Goal: Navigation & Orientation: Find specific page/section

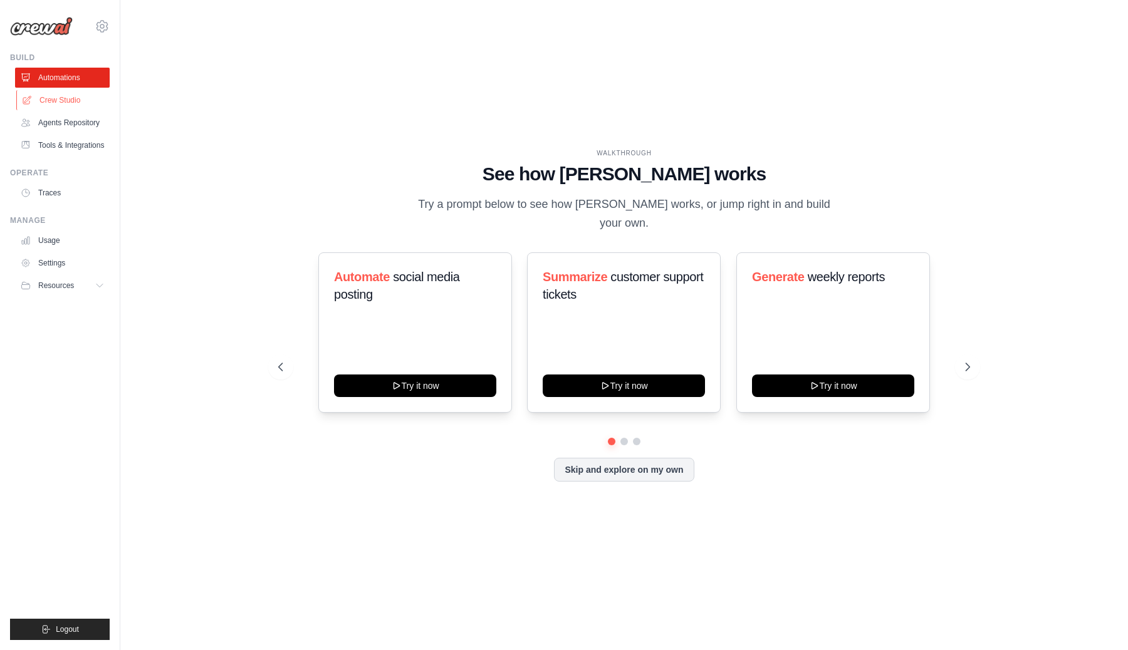
click at [58, 99] on link "Crew Studio" at bounding box center [63, 100] width 95 height 20
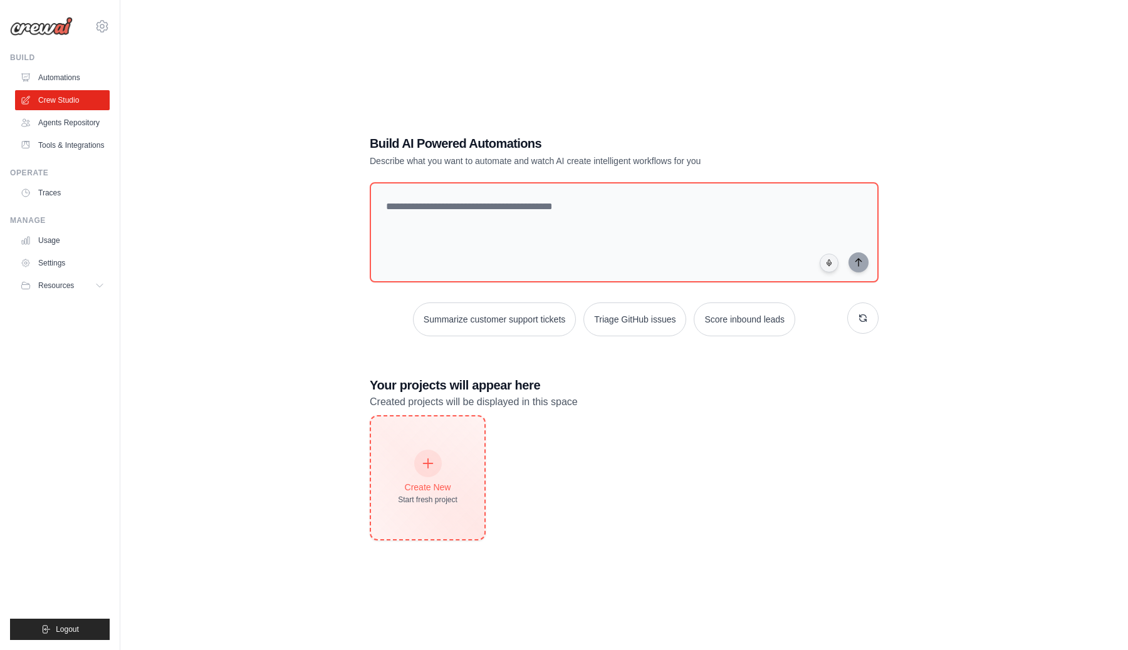
click at [453, 468] on div "Create New Start fresh project" at bounding box center [428, 478] width 60 height 54
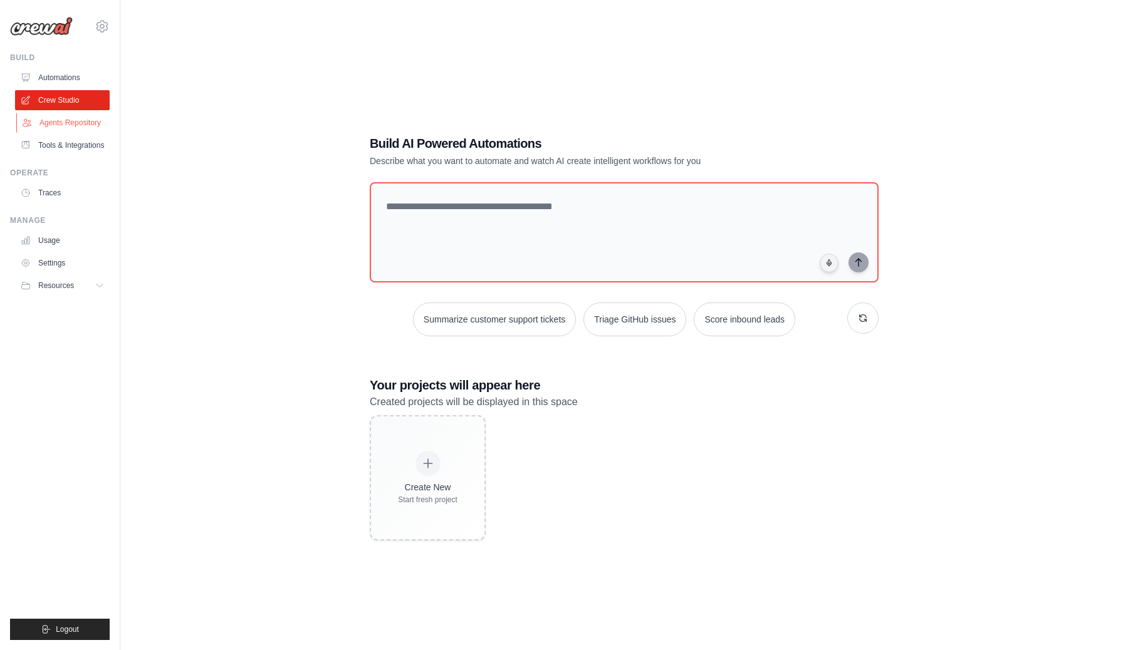
click at [67, 115] on link "Agents Repository" at bounding box center [63, 123] width 95 height 20
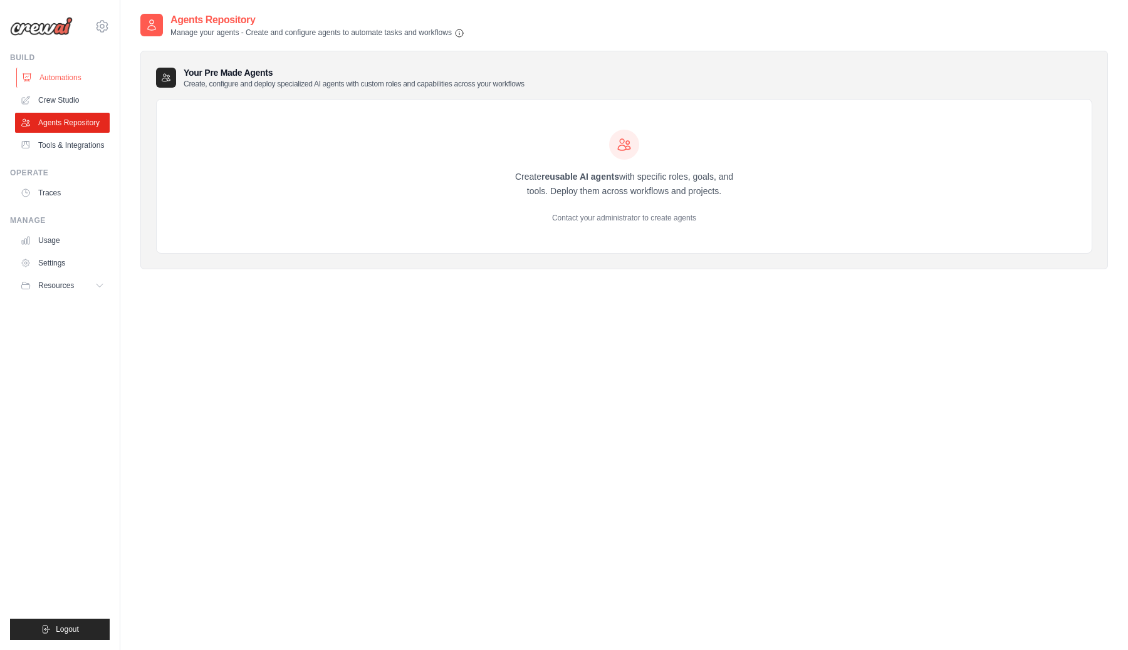
click at [64, 75] on link "Automations" at bounding box center [63, 78] width 95 height 20
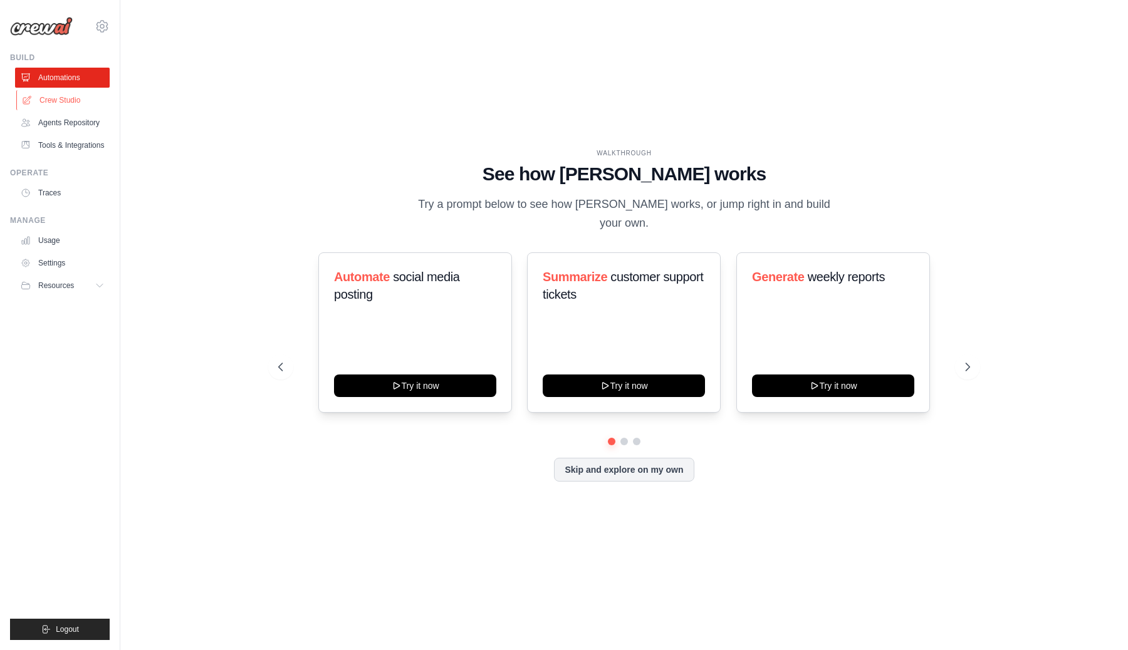
click at [51, 104] on link "Crew Studio" at bounding box center [63, 100] width 95 height 20
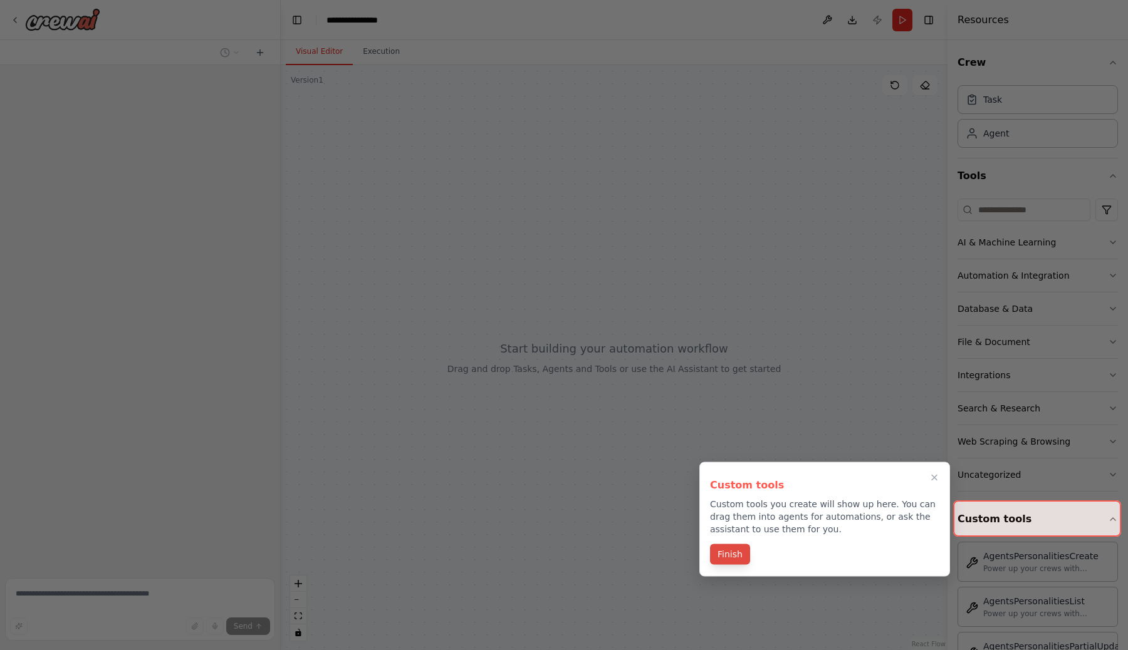
click at [724, 546] on button "Finish" at bounding box center [730, 554] width 40 height 21
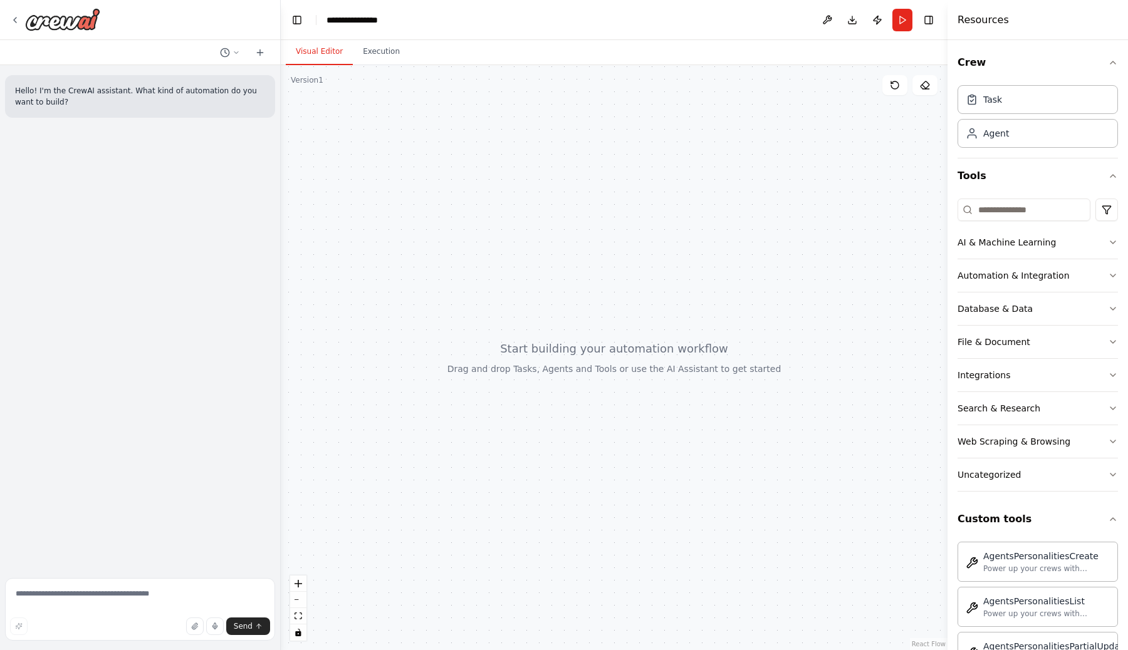
drag, startPoint x: 744, startPoint y: 424, endPoint x: 705, endPoint y: 410, distance: 41.2
click at [705, 410] on div at bounding box center [614, 357] width 667 height 585
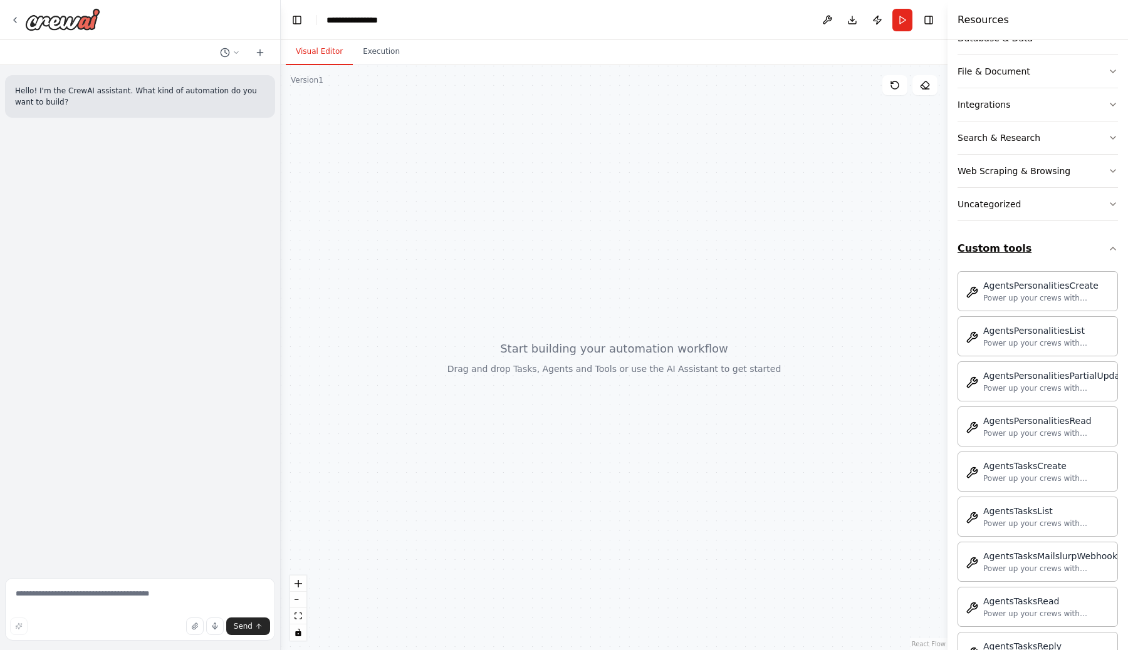
scroll to position [244, 0]
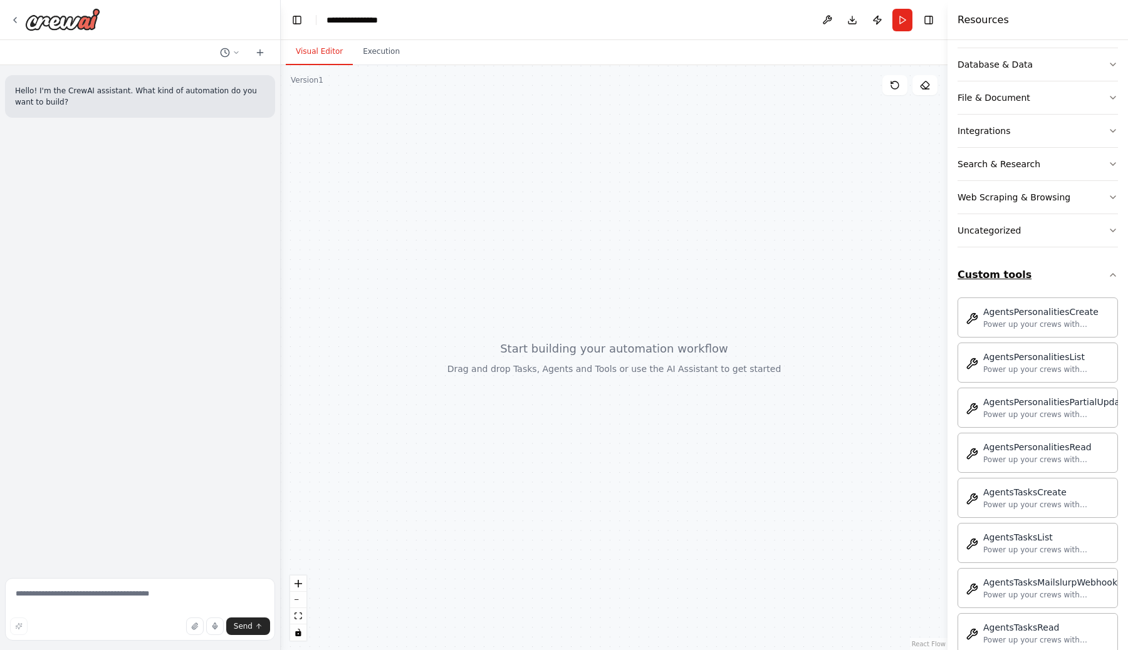
click at [994, 274] on button "Custom tools" at bounding box center [1037, 275] width 160 height 35
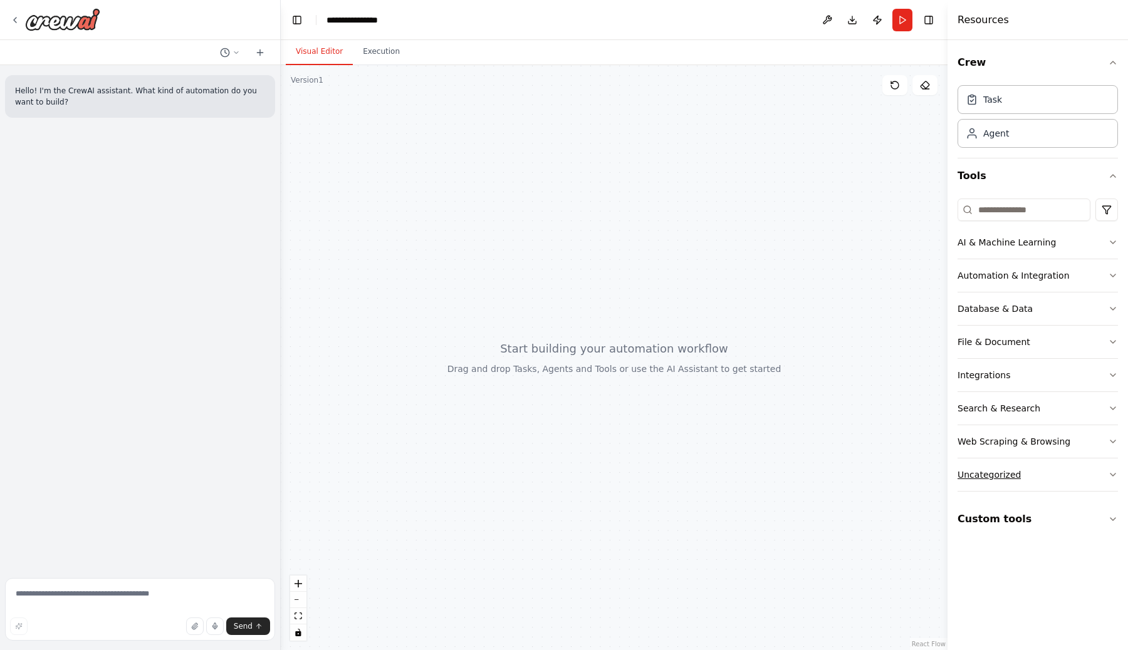
click at [1024, 477] on button "Uncategorized" at bounding box center [1037, 475] width 160 height 33
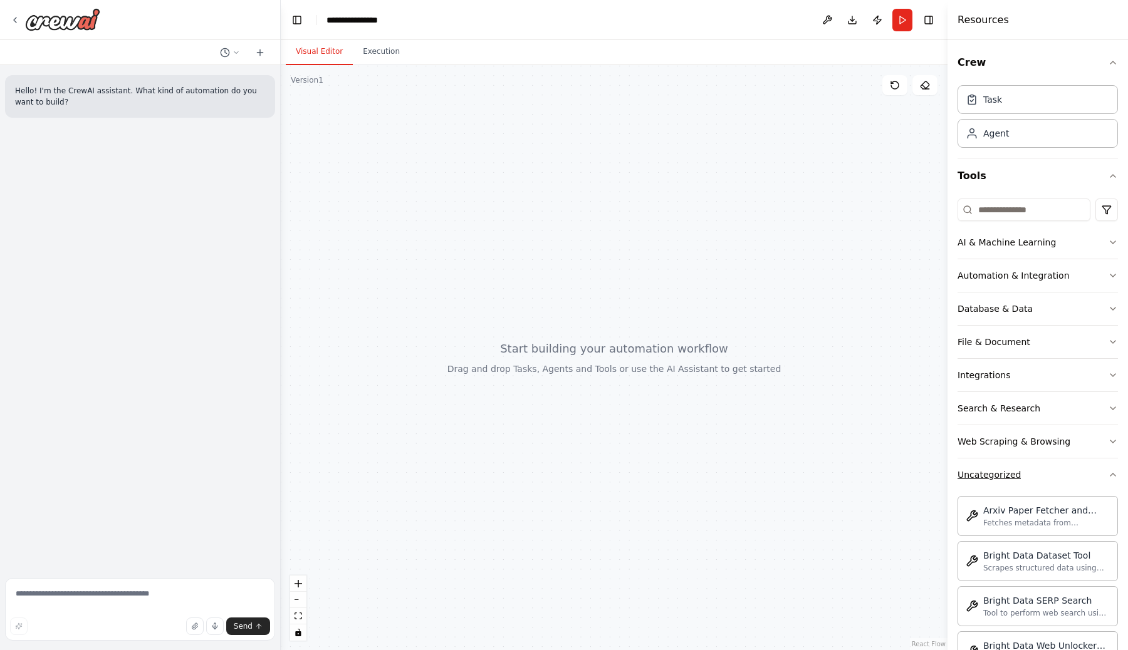
click at [1024, 477] on button "Uncategorized" at bounding box center [1037, 475] width 160 height 33
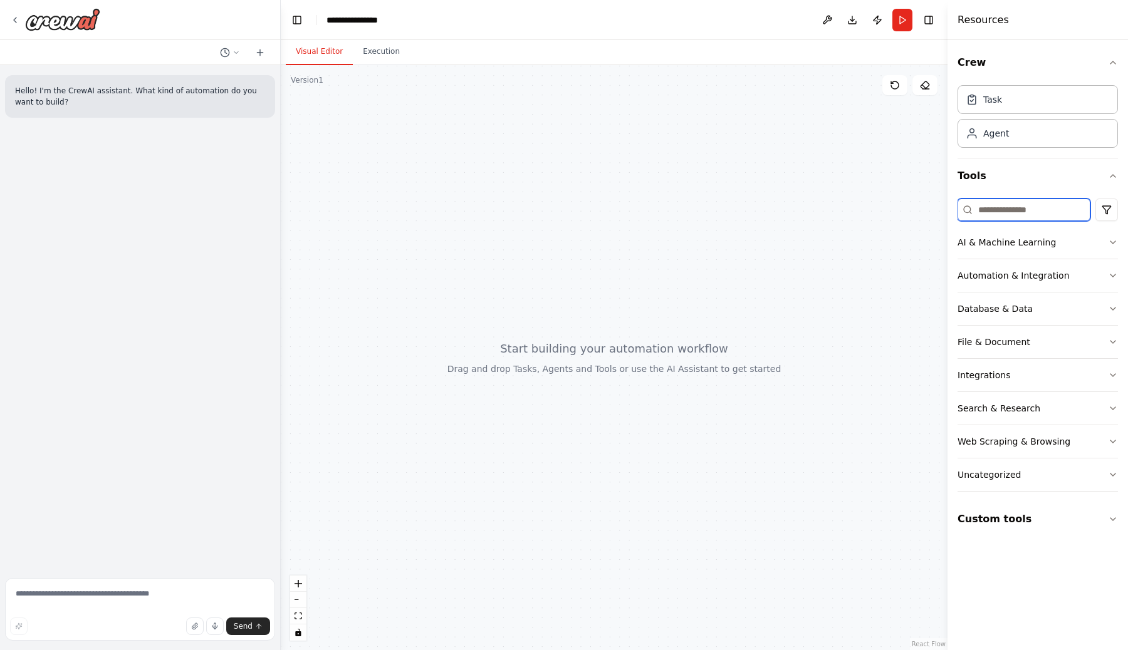
click at [993, 200] on input at bounding box center [1023, 210] width 133 height 23
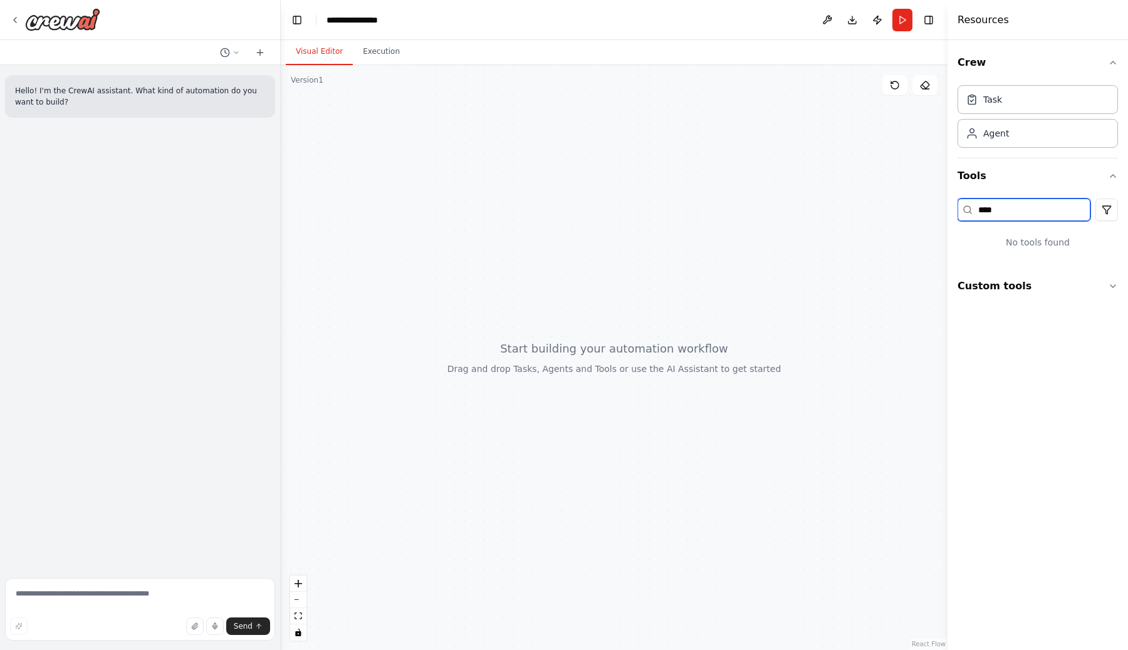
type input "*****"
click at [1000, 287] on button "Custom tools" at bounding box center [1037, 286] width 160 height 35
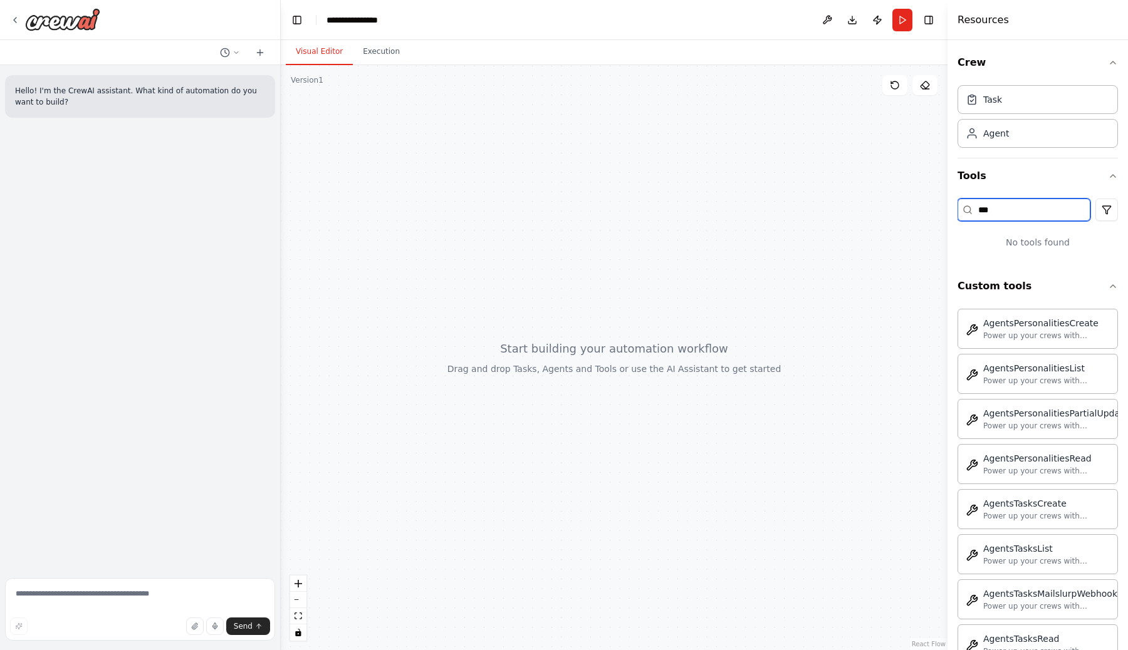
click at [1014, 217] on input "***" at bounding box center [1023, 210] width 133 height 23
type input "***"
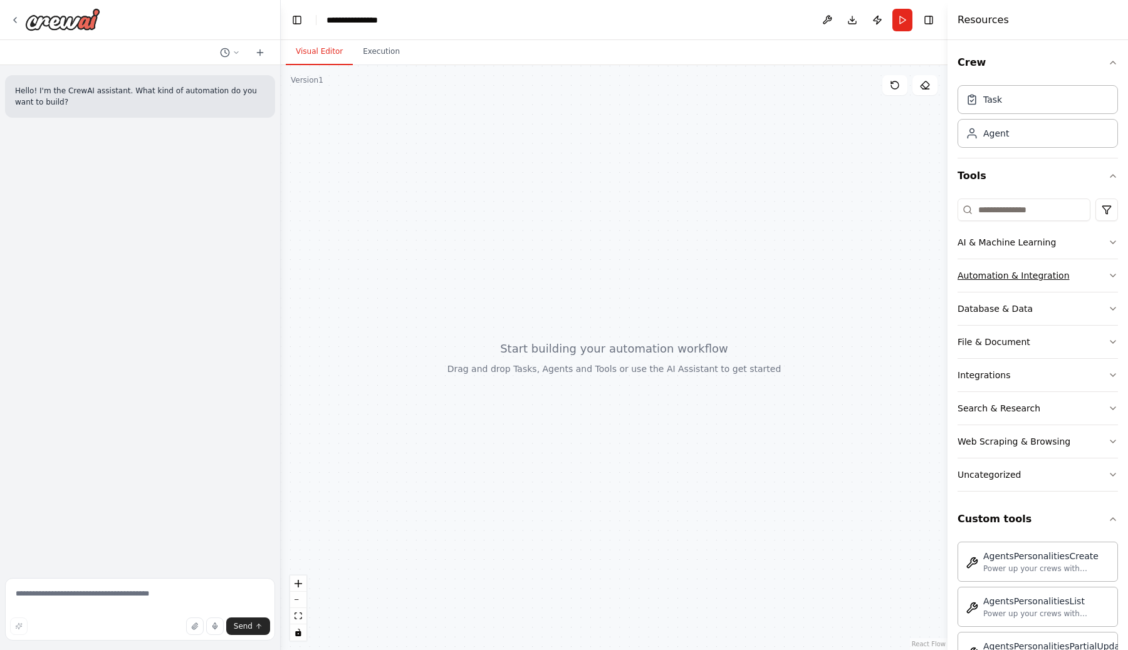
click at [1010, 277] on div "Automation & Integration" at bounding box center [1013, 275] width 112 height 13
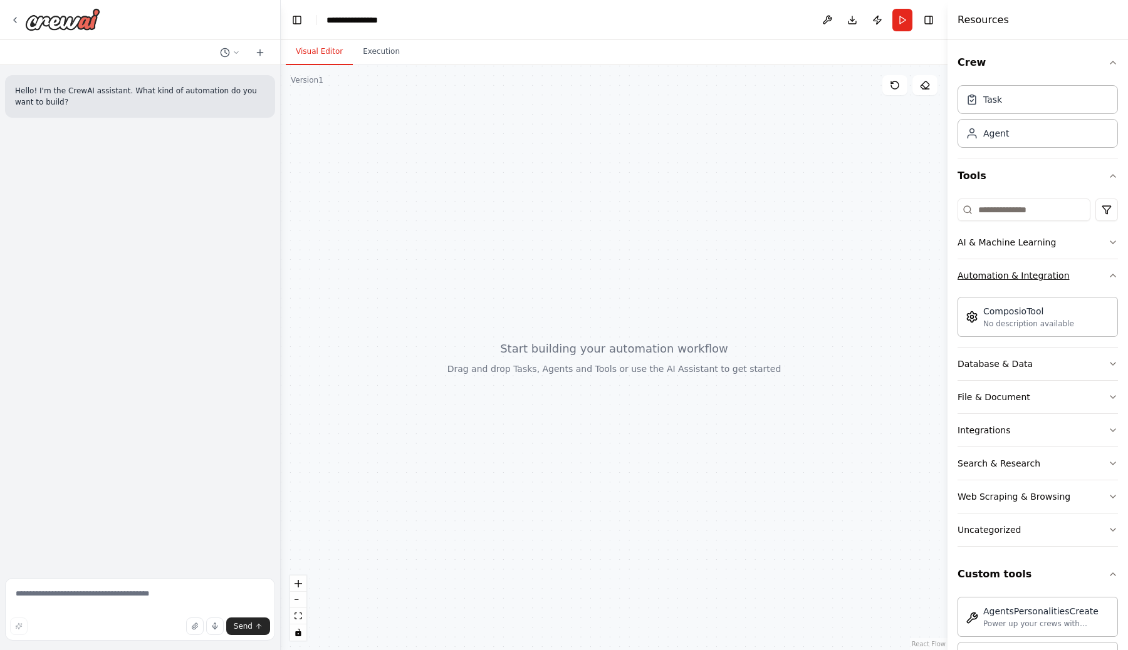
click at [1006, 280] on div "Automation & Integration" at bounding box center [1013, 275] width 112 height 13
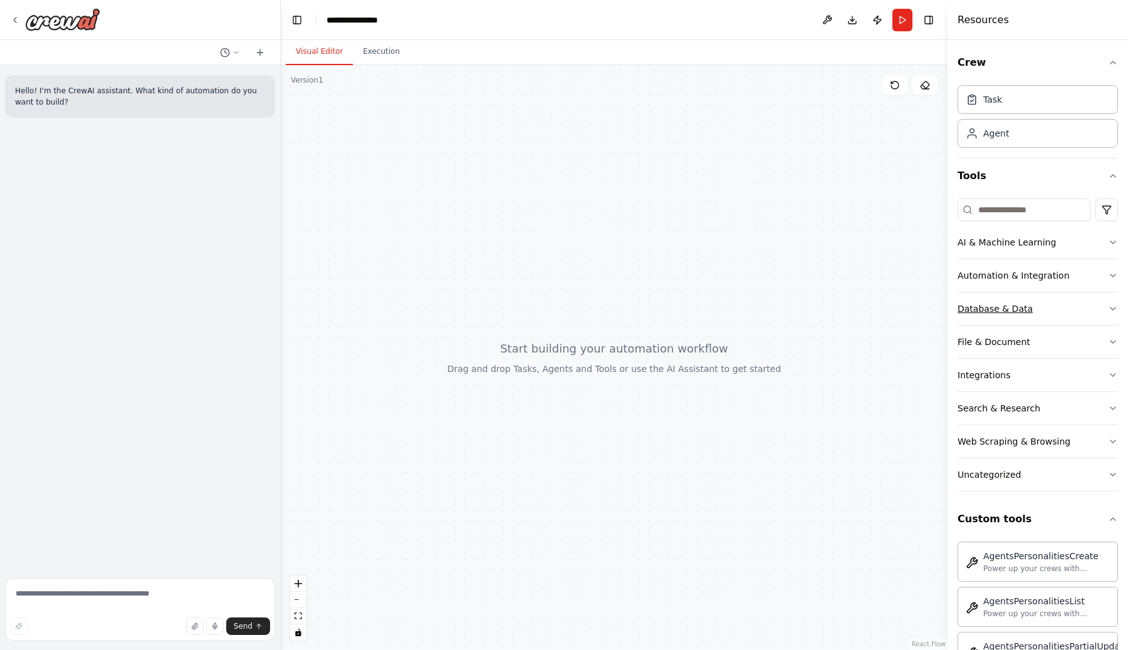
click at [1005, 301] on button "Database & Data" at bounding box center [1037, 309] width 160 height 33
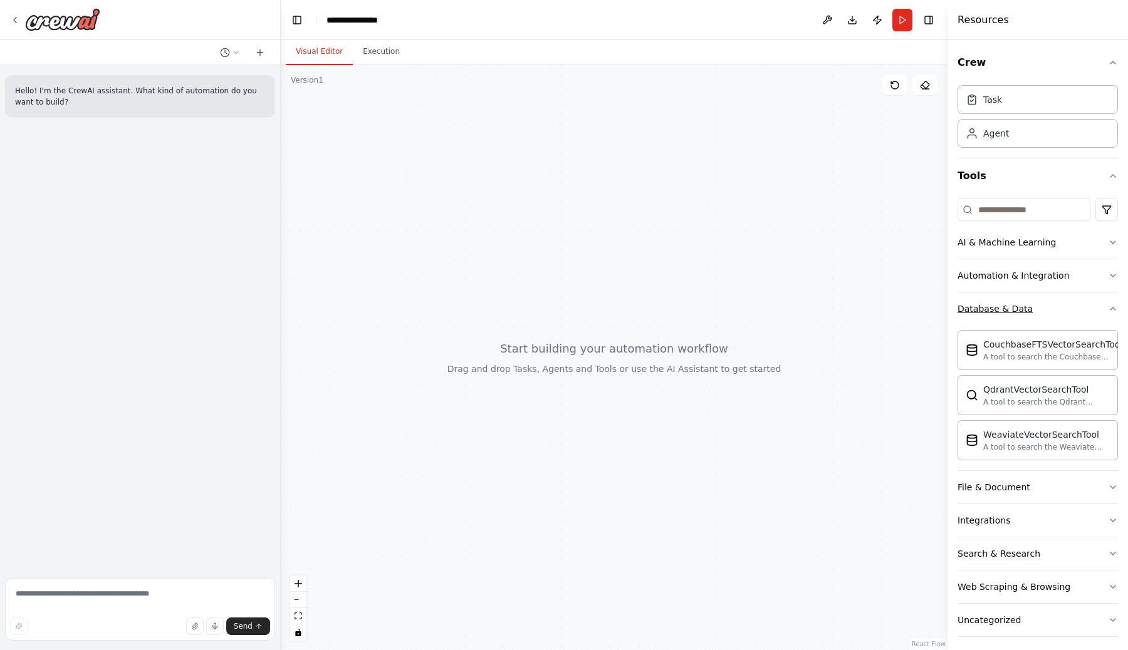
click at [1006, 308] on div "Database & Data" at bounding box center [994, 309] width 75 height 13
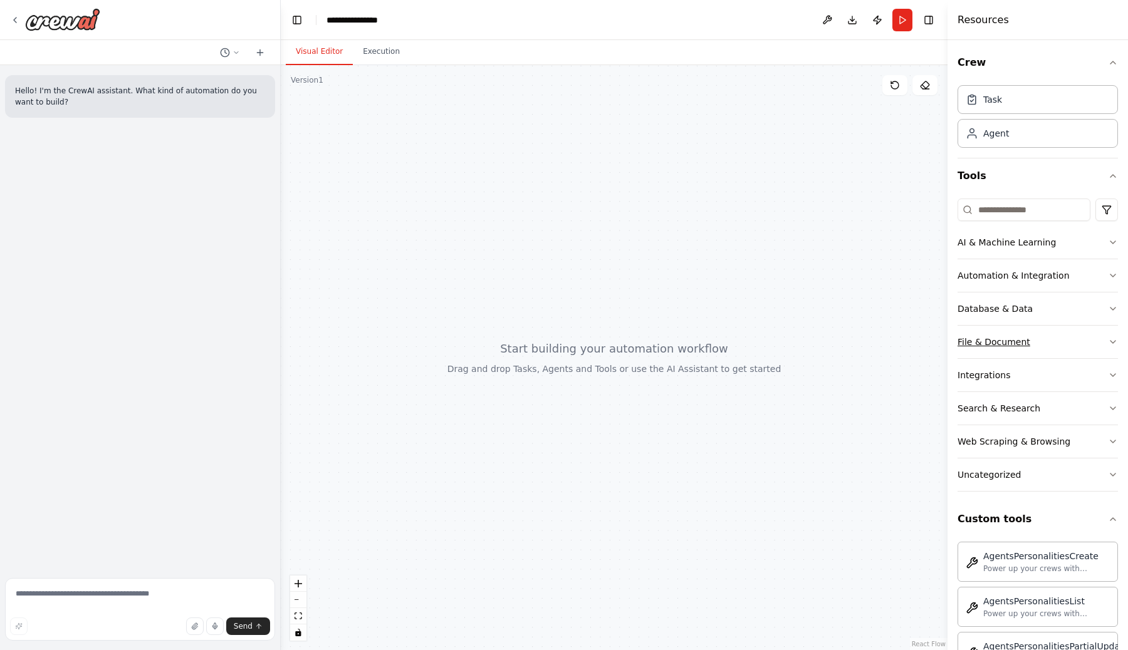
click at [994, 341] on div "File & Document" at bounding box center [993, 342] width 73 height 13
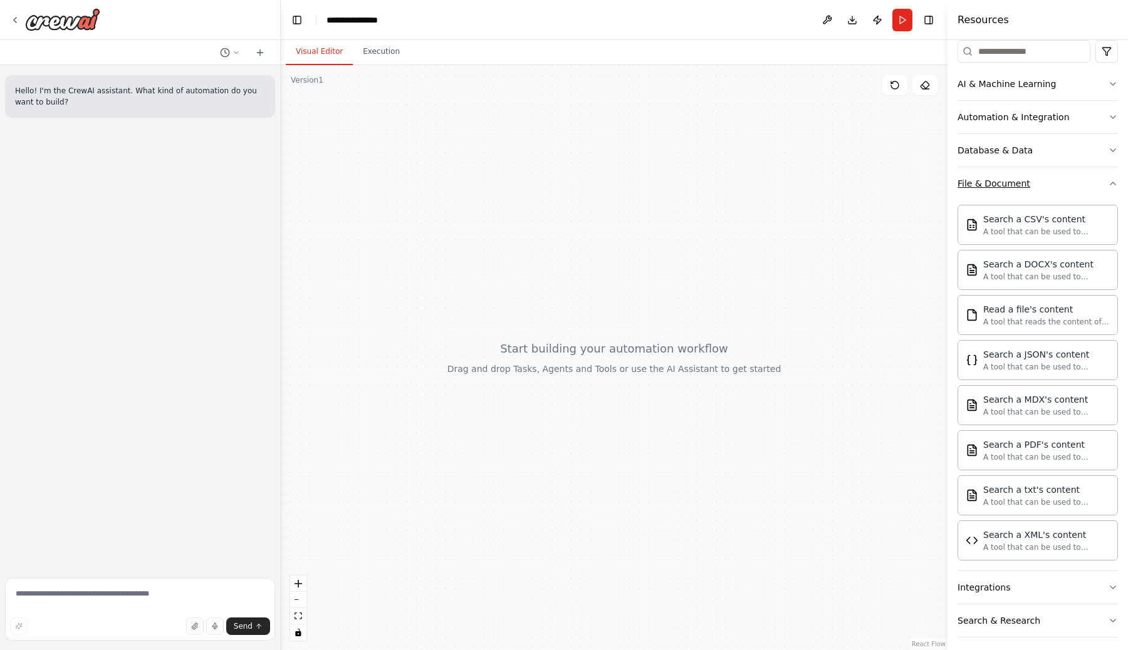
scroll to position [164, 0]
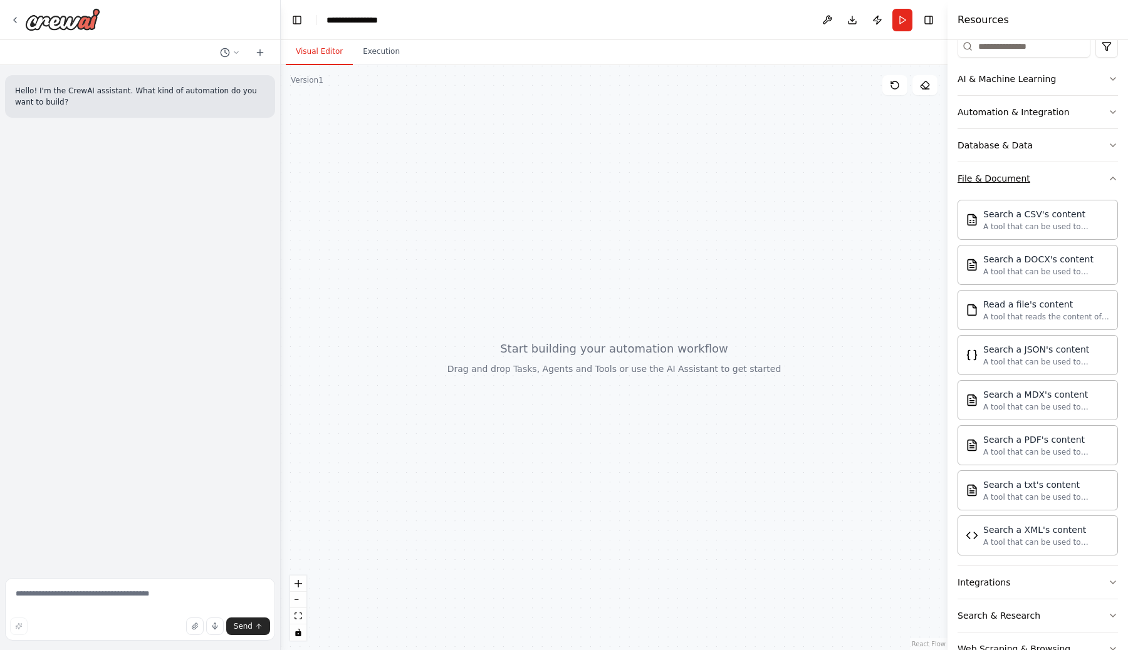
click at [982, 185] on button "File & Document" at bounding box center [1037, 178] width 160 height 33
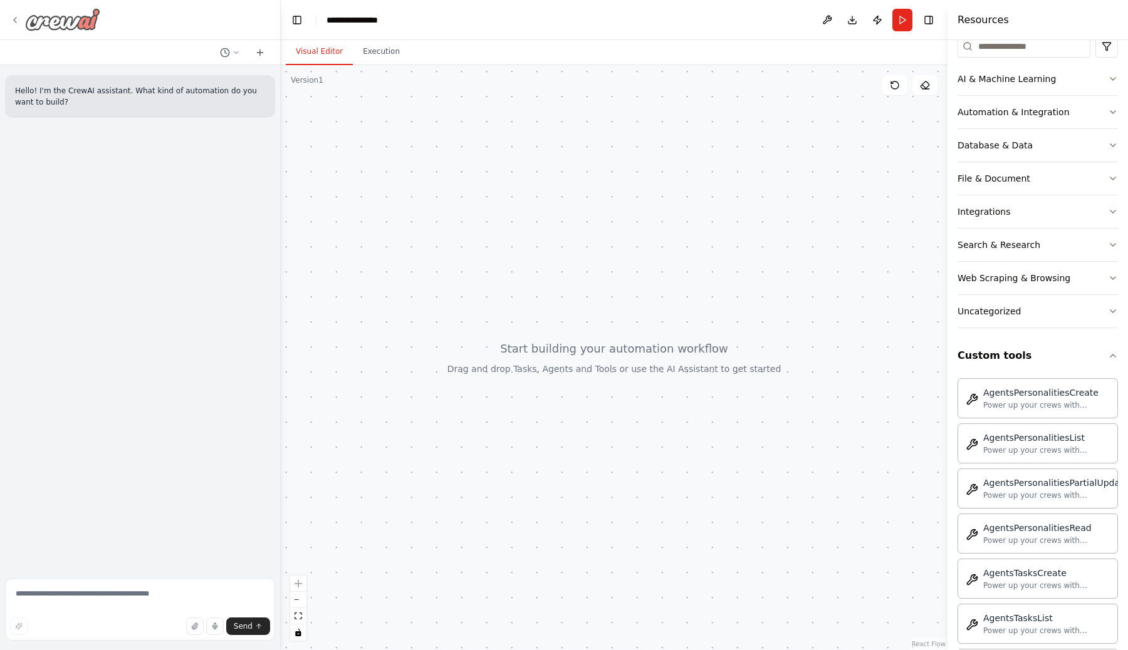
click at [16, 12] on div at bounding box center [55, 19] width 90 height 23
click at [28, 24] on img at bounding box center [62, 19] width 75 height 23
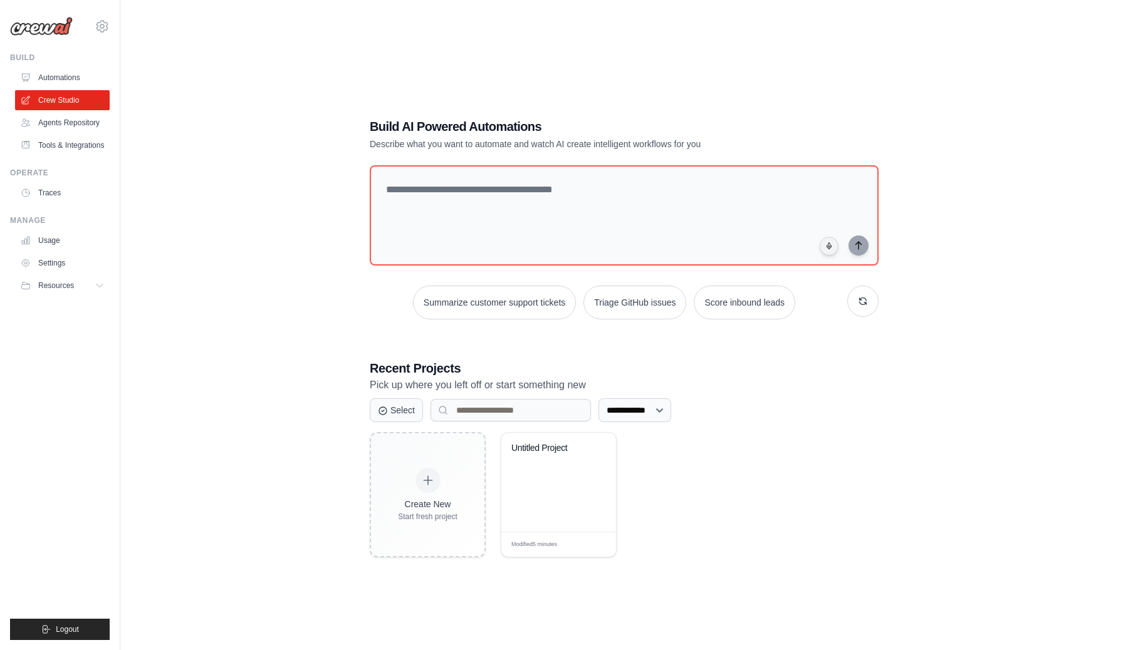
click at [65, 133] on ul "Automations Crew Studio Agents Repository Tools & Integrations" at bounding box center [62, 112] width 95 height 88
click at [67, 128] on link "Agents Repository" at bounding box center [63, 123] width 95 height 20
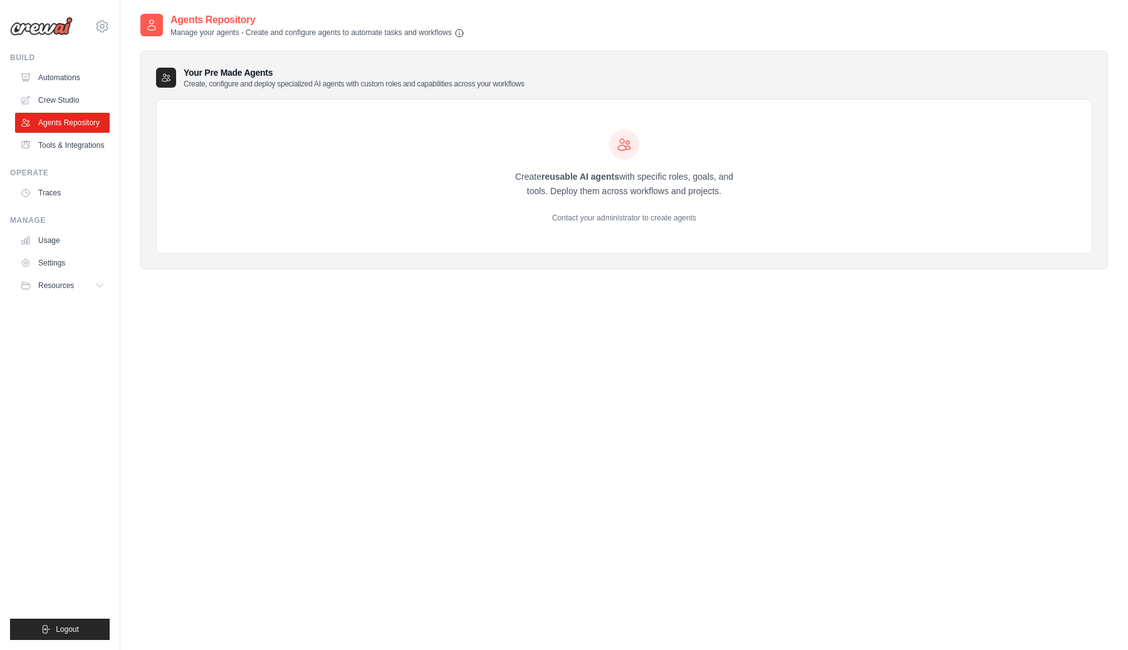
drag, startPoint x: 502, startPoint y: 181, endPoint x: 675, endPoint y: 221, distance: 177.4
click at [675, 221] on div "Create reusable AI agents with specific roles, goals, and tools. Deploy them ac…" at bounding box center [624, 177] width 935 height 154
click at [675, 221] on div "Contact your administrator to create agents" at bounding box center [624, 218] width 241 height 10
click at [559, 226] on div "Create reusable AI agents with specific roles, goals, and tools. Deploy them ac…" at bounding box center [624, 177] width 935 height 154
drag, startPoint x: 551, startPoint y: 223, endPoint x: 718, endPoint y: 221, distance: 167.3
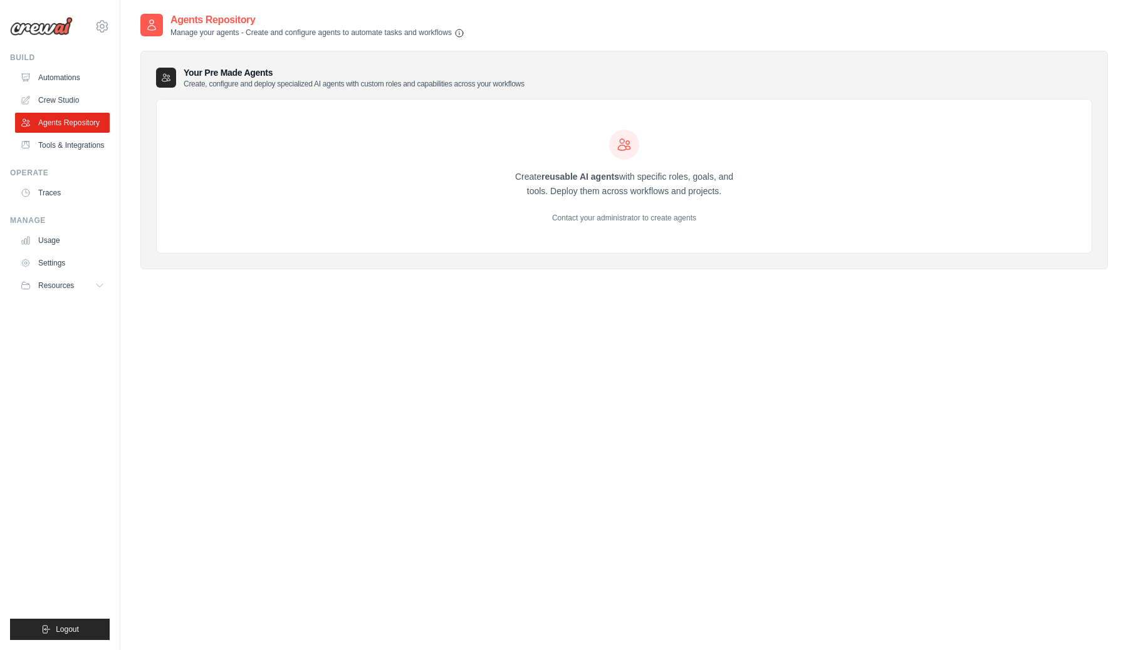
click at [718, 221] on div "Contact your administrator to create agents" at bounding box center [624, 218] width 241 height 10
drag, startPoint x: 566, startPoint y: 214, endPoint x: 588, endPoint y: 211, distance: 22.8
click at [588, 211] on div "Create reusable AI agents with specific roles, goals, and tools. Deploy them ac…" at bounding box center [624, 177] width 241 height 94
click at [52, 278] on button "Resources" at bounding box center [63, 286] width 95 height 20
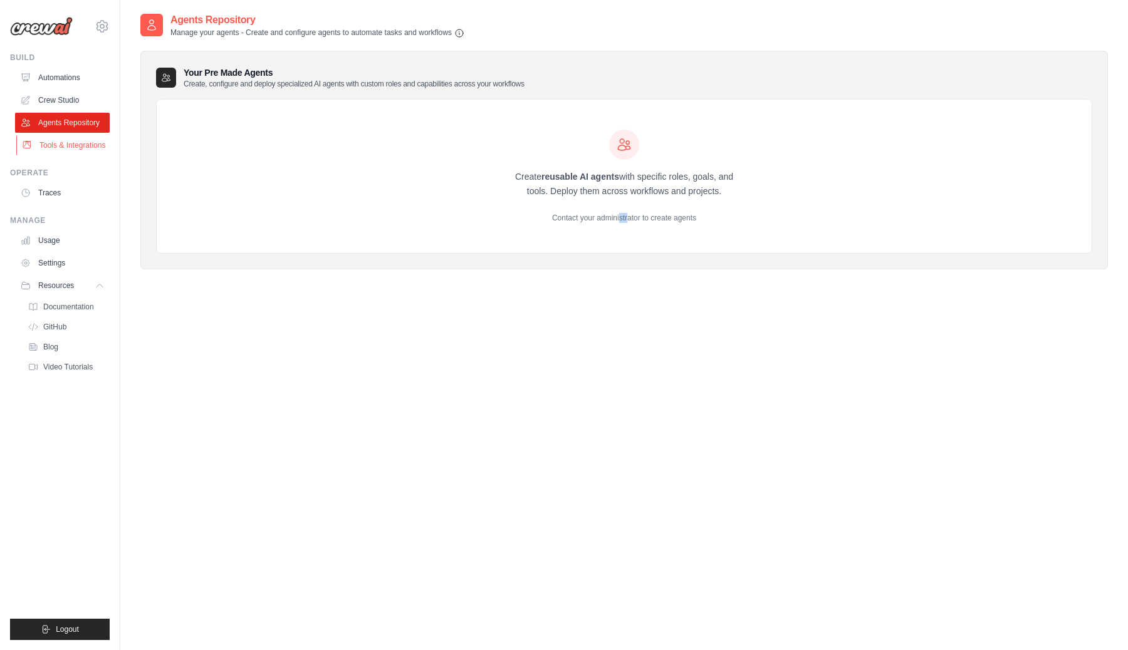
click at [51, 140] on link "Tools & Integrations" at bounding box center [63, 145] width 95 height 20
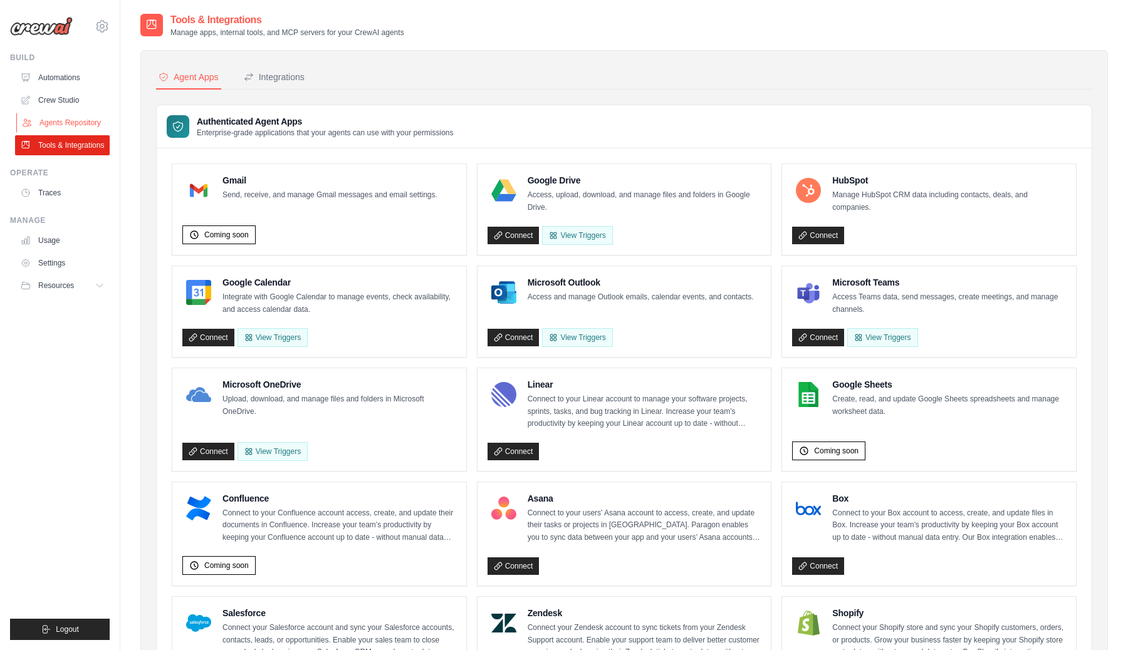
click at [51, 116] on link "Agents Repository" at bounding box center [63, 123] width 95 height 20
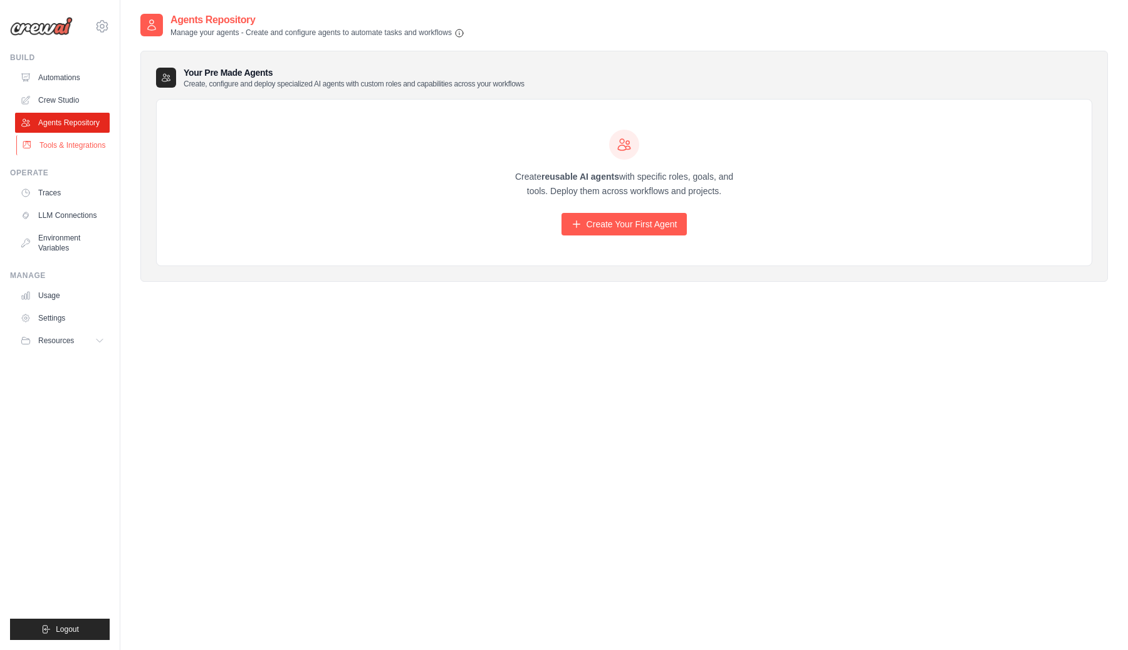
click at [60, 136] on link "Tools & Integrations" at bounding box center [63, 145] width 95 height 20
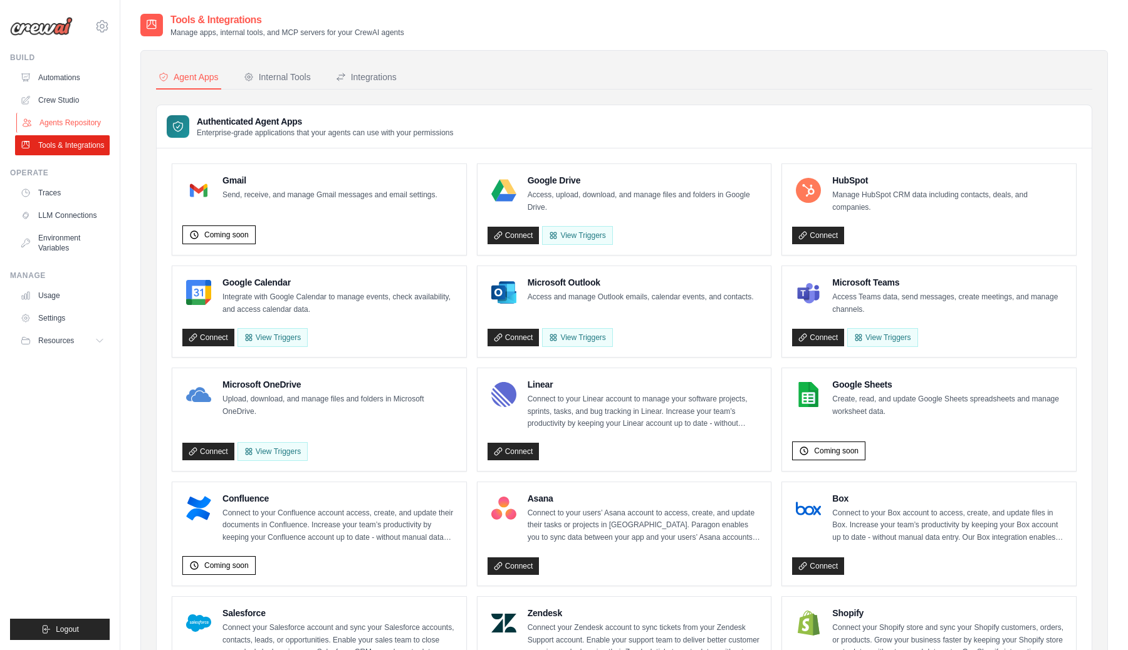
click at [78, 120] on link "Agents Repository" at bounding box center [63, 123] width 95 height 20
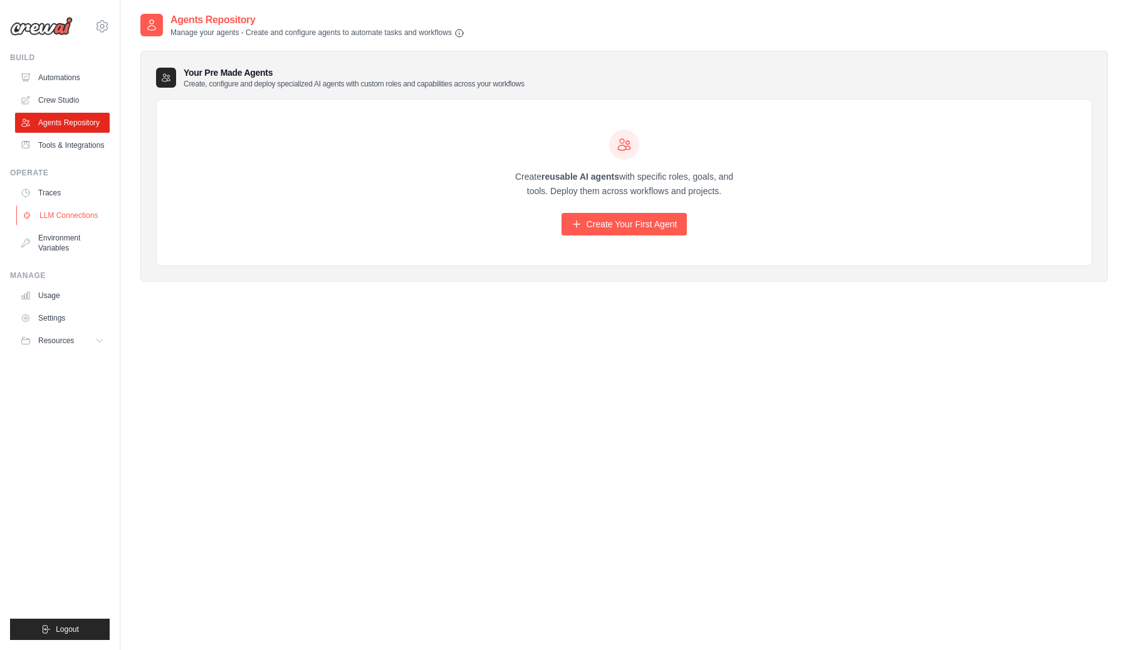
click at [63, 224] on link "LLM Connections" at bounding box center [63, 216] width 95 height 20
